Goal: Task Accomplishment & Management: Complete application form

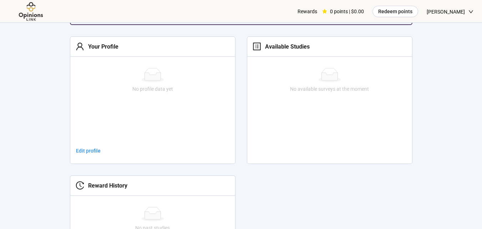
scroll to position [178, 0]
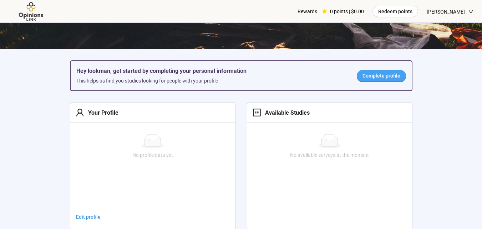
click at [379, 71] on link "Complete profile" at bounding box center [381, 75] width 49 height 11
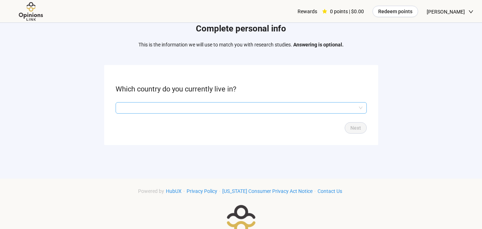
scroll to position [36, 0]
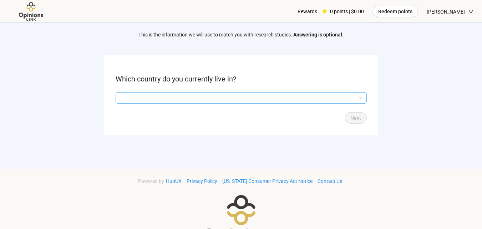
click at [237, 99] on input "search" at bounding box center [241, 97] width 243 height 11
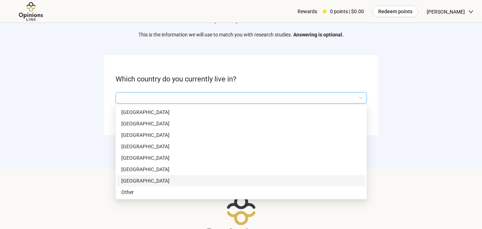
click at [138, 180] on p "[GEOGRAPHIC_DATA]" at bounding box center [241, 181] width 240 height 8
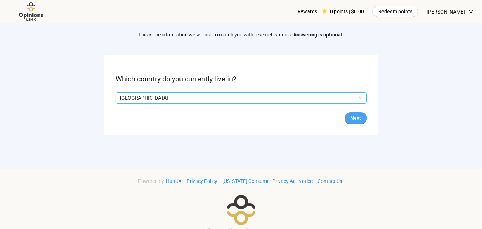
click at [359, 116] on span "Next" at bounding box center [355, 118] width 11 height 8
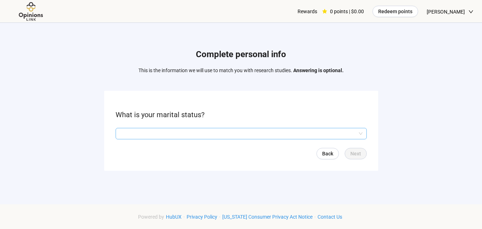
click at [183, 131] on input "search" at bounding box center [241, 133] width 243 height 11
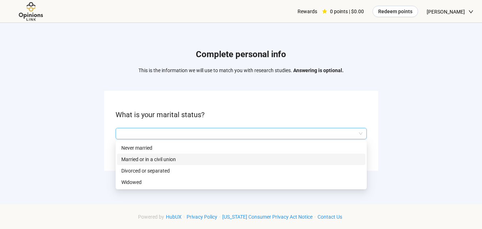
click at [173, 159] on p "Married or in a civil union" at bounding box center [241, 159] width 240 height 8
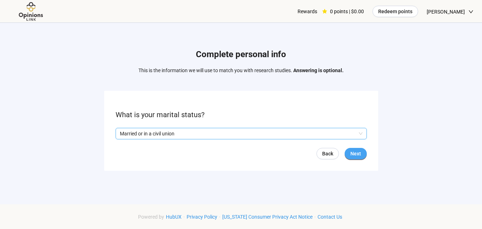
click at [364, 155] on button "Next" at bounding box center [356, 153] width 22 height 11
click at [298, 132] on input "search" at bounding box center [241, 133] width 243 height 11
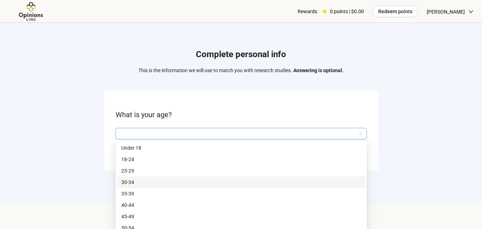
click at [135, 182] on p "30-34" at bounding box center [241, 182] width 240 height 8
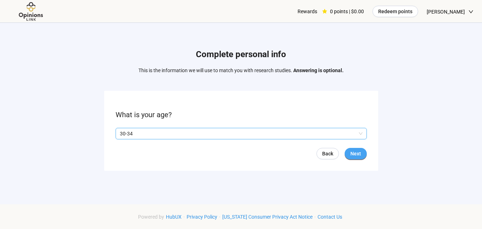
click at [350, 152] on span "Next" at bounding box center [355, 154] width 11 height 8
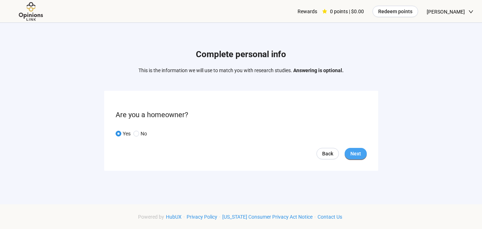
click at [354, 152] on span "Next" at bounding box center [355, 154] width 11 height 8
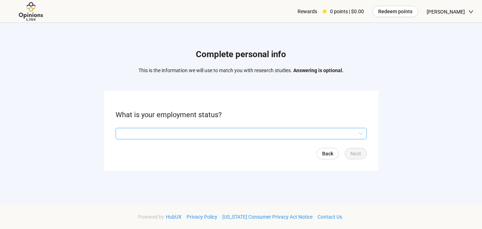
click at [252, 136] on input "search" at bounding box center [241, 133] width 243 height 11
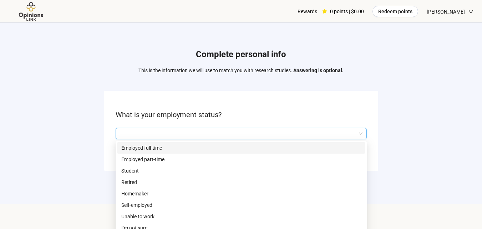
click at [185, 148] on p "Employed full-time" at bounding box center [241, 148] width 240 height 8
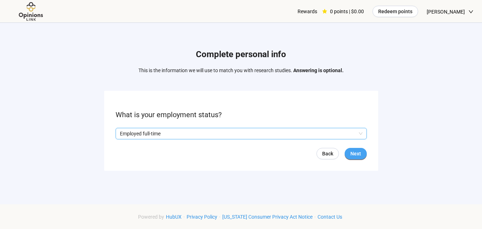
click at [356, 155] on span "Next" at bounding box center [355, 154] width 11 height 8
click at [187, 134] on input "search" at bounding box center [241, 133] width 243 height 11
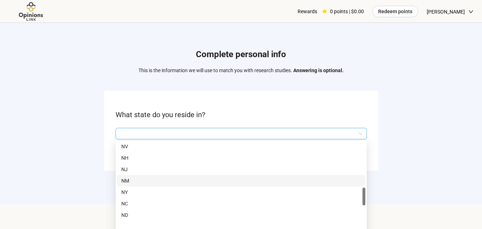
scroll to position [286, 0]
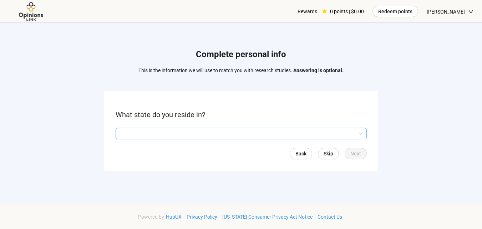
drag, startPoint x: 265, startPoint y: 133, endPoint x: 261, endPoint y: 128, distance: 7.1
click at [265, 133] on input "search" at bounding box center [241, 133] width 243 height 11
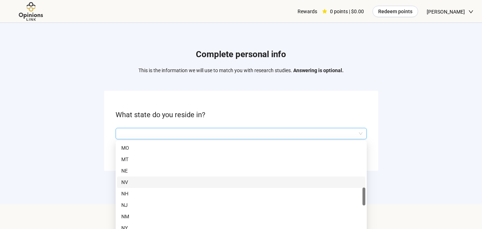
click at [123, 183] on p "NV" at bounding box center [241, 182] width 240 height 8
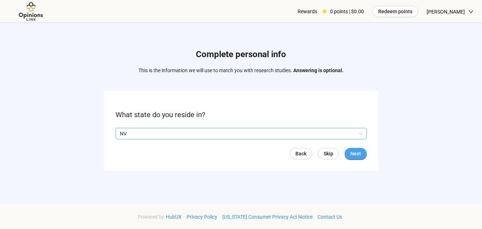
click at [358, 154] on span "Next" at bounding box center [355, 154] width 11 height 8
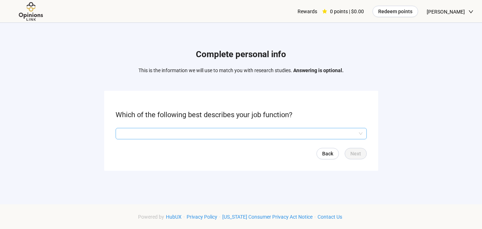
click at [301, 133] on input "search" at bounding box center [241, 133] width 243 height 11
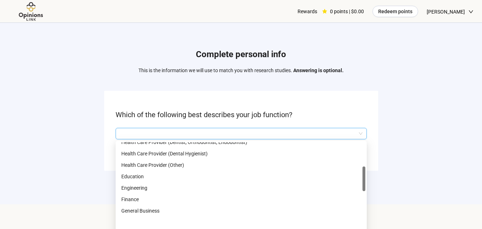
scroll to position [107, 0]
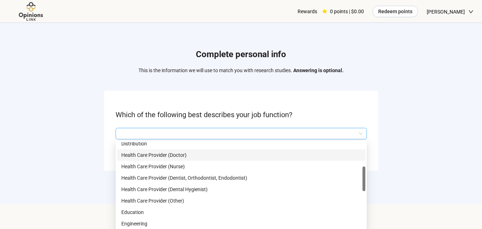
click at [197, 155] on p "Health Care Provider (Doctor)" at bounding box center [241, 155] width 240 height 8
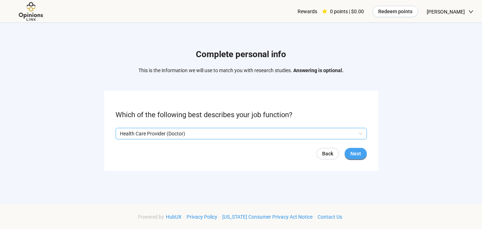
click at [352, 153] on span "Next" at bounding box center [355, 154] width 11 height 8
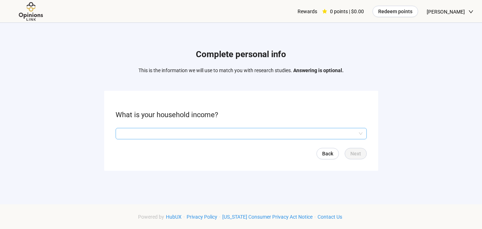
click at [232, 133] on input "search" at bounding box center [241, 133] width 243 height 11
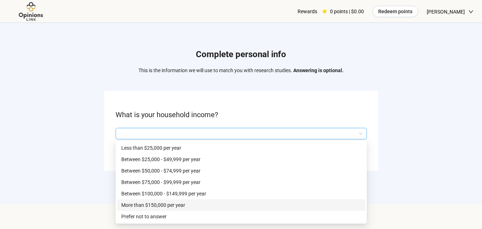
click at [158, 202] on p "More than $150,000 per year" at bounding box center [241, 205] width 240 height 8
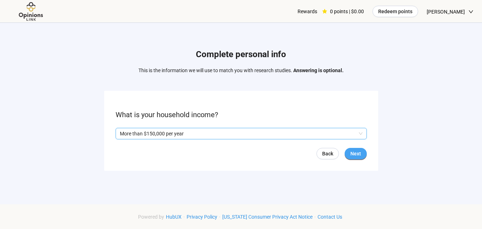
click at [357, 152] on span "Next" at bounding box center [355, 154] width 11 height 8
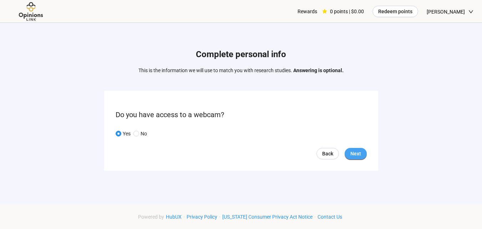
click at [356, 152] on span "Next" at bounding box center [355, 154] width 11 height 8
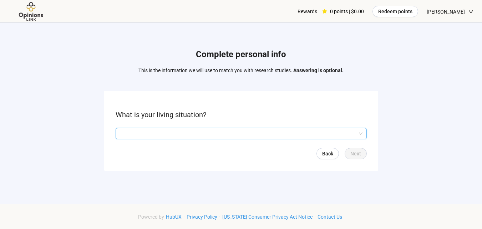
click at [252, 133] on input "search" at bounding box center [241, 133] width 243 height 11
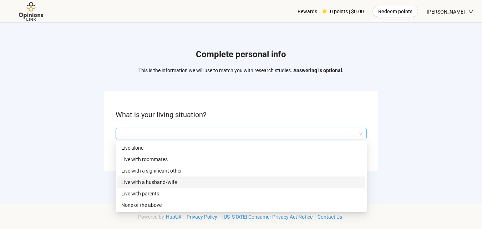
click at [168, 182] on p "Live with a husband/wife" at bounding box center [241, 182] width 240 height 8
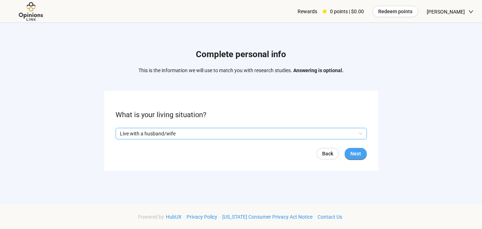
click at [360, 152] on span "Next" at bounding box center [355, 154] width 11 height 8
click at [287, 133] on input "search" at bounding box center [241, 133] width 243 height 11
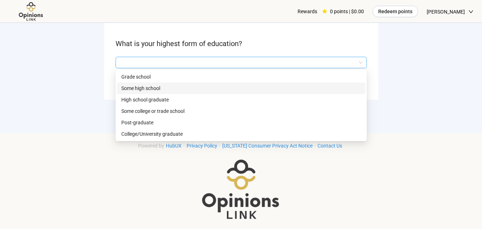
scroll to position [71, 0]
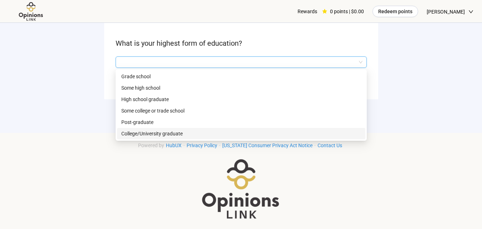
click at [156, 133] on p "College/University graduate" at bounding box center [241, 134] width 240 height 8
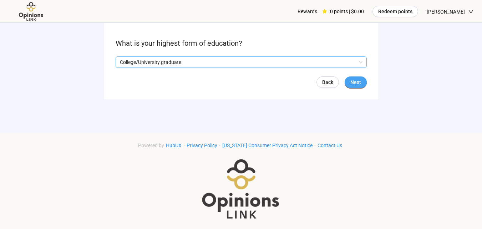
click at [353, 80] on span "Next" at bounding box center [355, 82] width 11 height 8
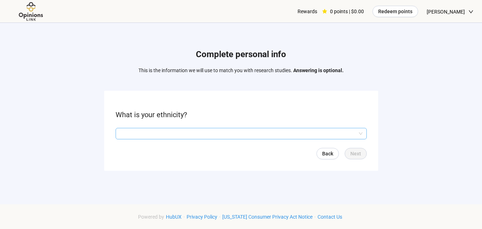
click at [282, 134] on input "search" at bounding box center [241, 133] width 243 height 11
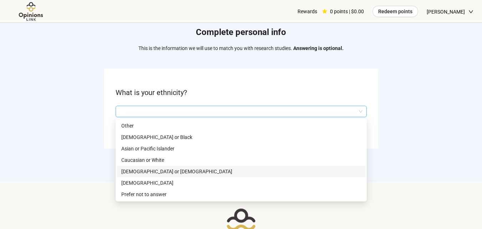
scroll to position [36, 0]
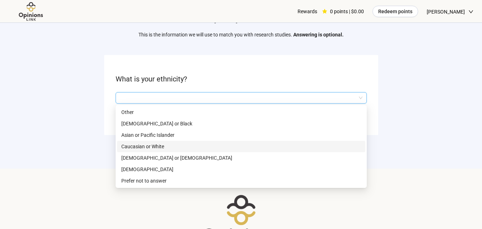
click at [142, 144] on p "Caucasian or White" at bounding box center [241, 146] width 240 height 8
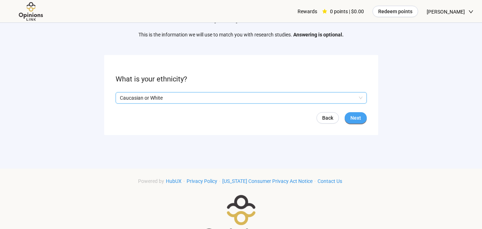
click at [352, 118] on span "Next" at bounding box center [355, 118] width 11 height 8
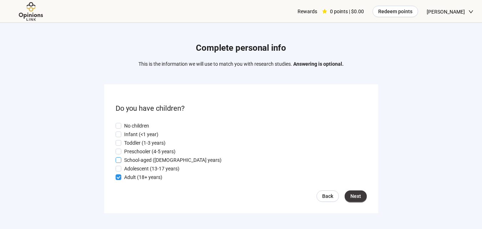
click at [122, 160] on span "School-aged (6-12 years)" at bounding box center [172, 160] width 103 height 8
click at [350, 194] on button "Next" at bounding box center [356, 195] width 22 height 11
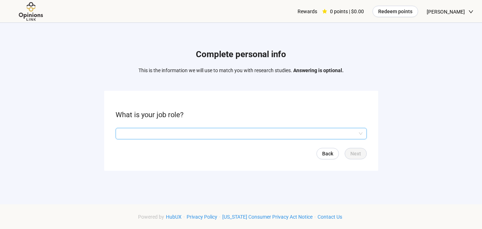
click at [249, 135] on input "search" at bounding box center [241, 133] width 243 height 11
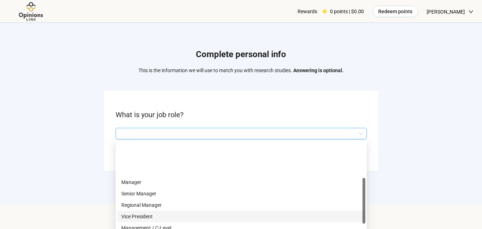
scroll to position [36, 0]
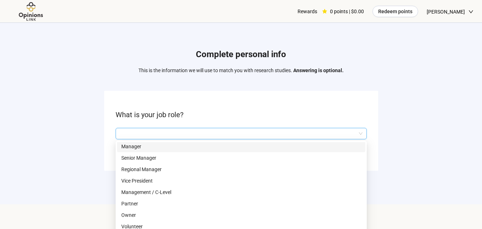
click at [157, 148] on p "Manager" at bounding box center [241, 146] width 240 height 8
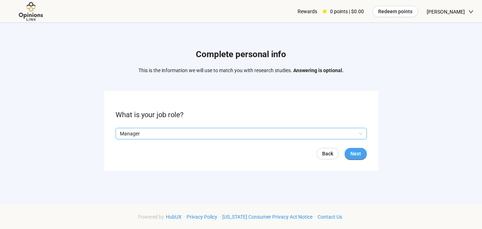
click at [354, 154] on span "Next" at bounding box center [355, 154] width 11 height 8
click at [277, 137] on input "search" at bounding box center [241, 133] width 243 height 11
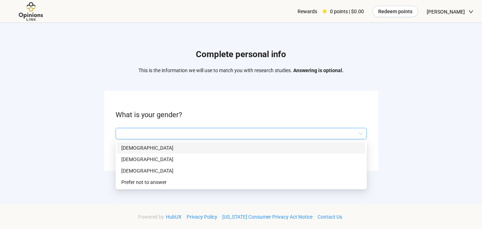
click at [187, 146] on p "[DEMOGRAPHIC_DATA]" at bounding box center [241, 148] width 240 height 8
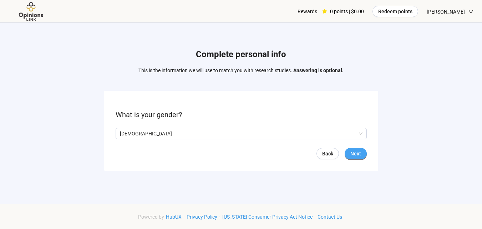
click at [355, 152] on span "Next" at bounding box center [355, 154] width 11 height 8
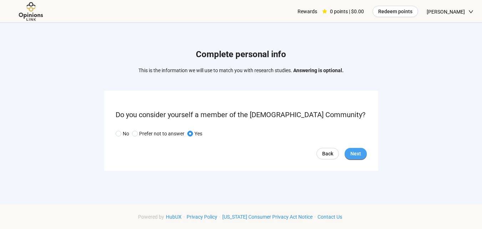
click at [357, 152] on span "Next" at bounding box center [355, 154] width 11 height 8
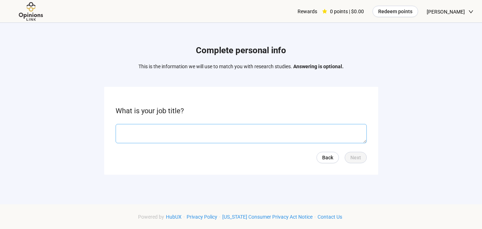
click at [271, 135] on textarea at bounding box center [241, 133] width 251 height 19
type textarea "*"
type textarea "******"
click at [360, 157] on span "Next" at bounding box center [355, 157] width 11 height 8
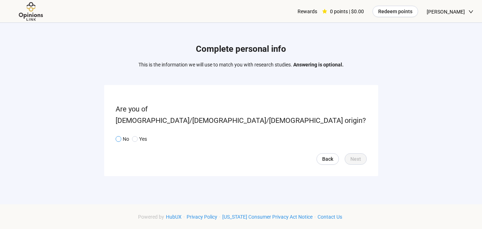
click at [121, 135] on span "No" at bounding box center [125, 139] width 8 height 8
click at [350, 155] on span "Next" at bounding box center [355, 159] width 11 height 8
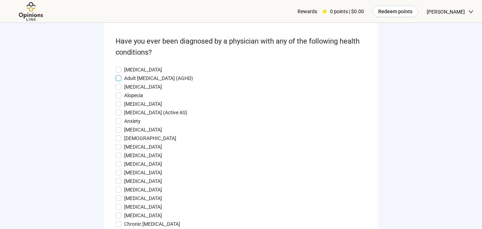
scroll to position [71, 0]
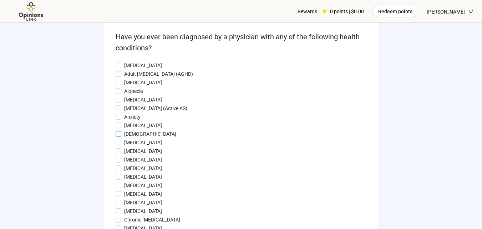
click at [124, 136] on p "Asthma" at bounding box center [150, 134] width 52 height 8
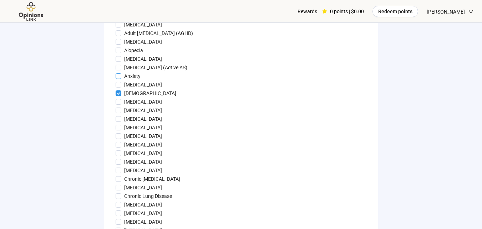
scroll to position [143, 0]
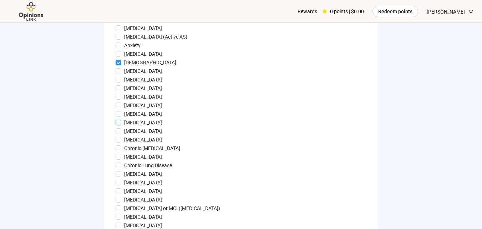
click at [132, 125] on p "Cancer" at bounding box center [143, 122] width 38 height 8
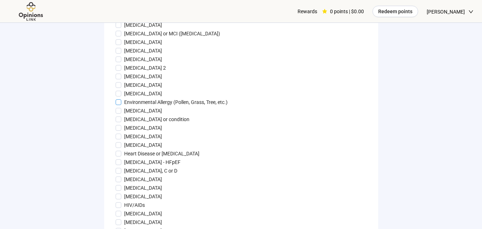
scroll to position [321, 0]
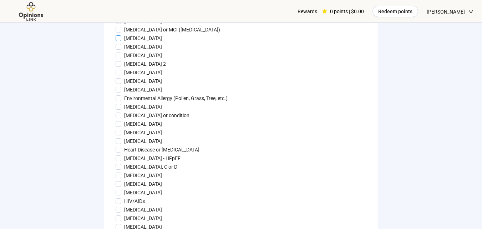
click at [128, 42] on p "Depression" at bounding box center [143, 38] width 38 height 8
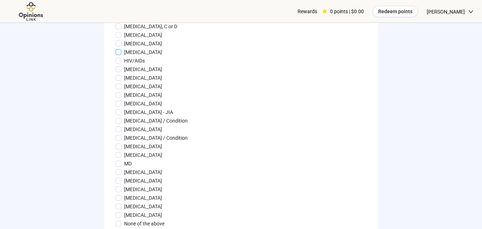
scroll to position [464, 0]
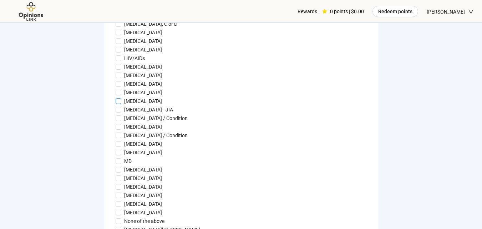
click at [133, 105] on p "Insomnia" at bounding box center [143, 101] width 38 height 8
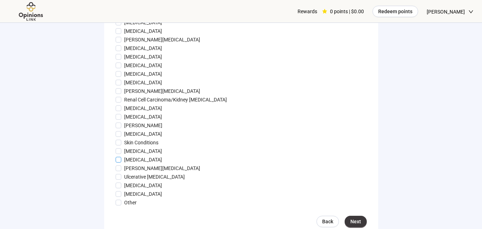
scroll to position [750, 0]
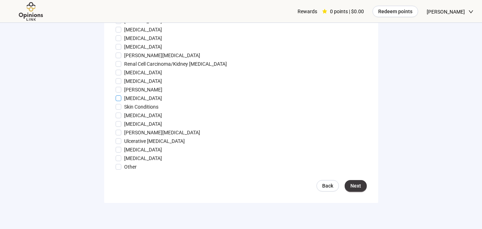
click at [130, 102] on p "Skin Cancer" at bounding box center [143, 98] width 38 height 8
click at [354, 190] on span "Next" at bounding box center [355, 186] width 11 height 8
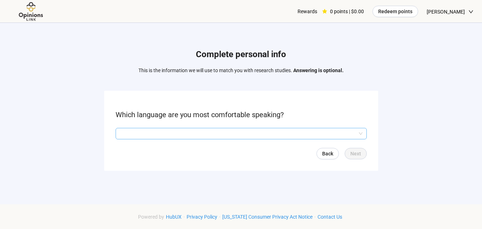
click at [349, 130] on input "search" at bounding box center [241, 133] width 243 height 11
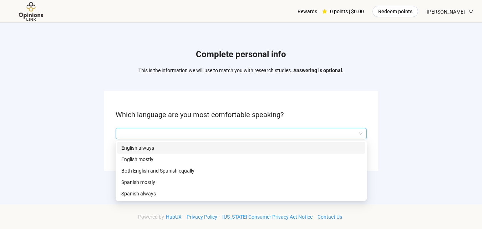
click at [233, 143] on div "English always" at bounding box center [241, 147] width 248 height 11
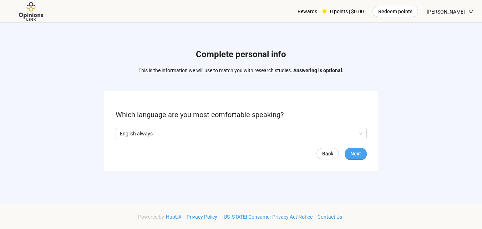
click at [354, 152] on span "Next" at bounding box center [355, 154] width 11 height 8
click at [116, 133] on span at bounding box center [119, 134] width 6 height 6
click at [354, 153] on span "Next" at bounding box center [355, 154] width 11 height 8
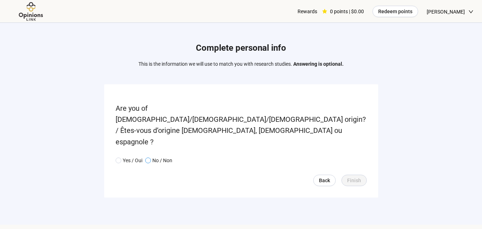
click at [152, 156] on span "No / Non" at bounding box center [161, 160] width 21 height 8
click at [355, 176] on span "Finish" at bounding box center [354, 180] width 14 height 8
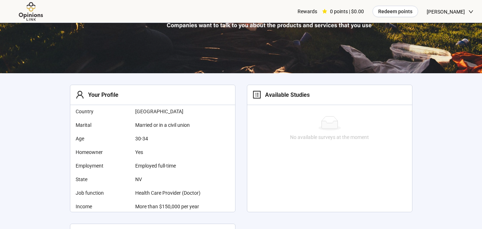
scroll to position [107, 0]
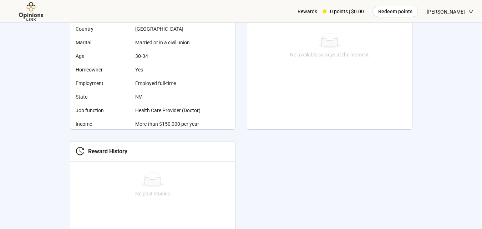
scroll to position [141, 0]
